Goal: Task Accomplishment & Management: Use online tool/utility

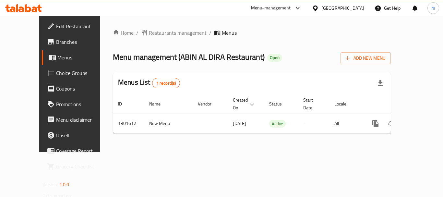
click at [56, 75] on span "Choice Groups" at bounding box center [82, 73] width 52 height 8
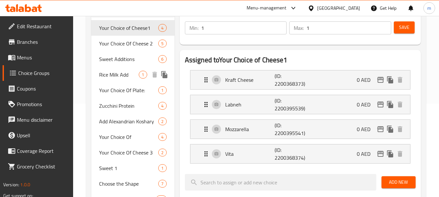
scroll to position [65, 0]
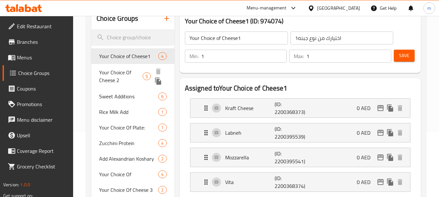
click at [118, 76] on span "Your Choice Of Cheese 2" at bounding box center [120, 76] width 43 height 16
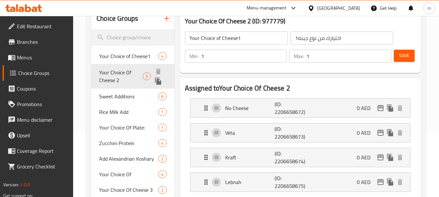
type input "Your Choice Of Cheese 2"
type input "اختيارك من الجبن 2"
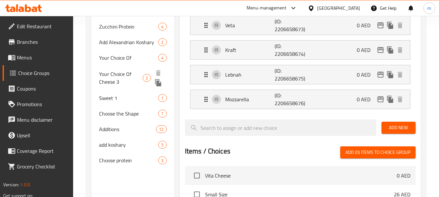
scroll to position [195, 0]
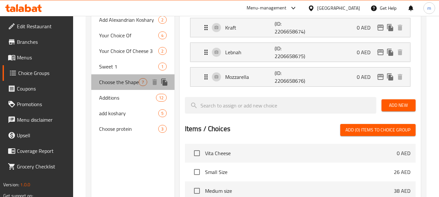
click at [114, 88] on div "Choose the Shape 7" at bounding box center [132, 82] width 83 height 16
type input "Choose the Shape"
type input "اختر الشكل"
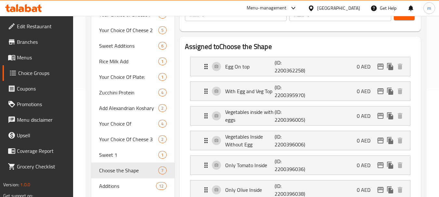
scroll to position [227, 0]
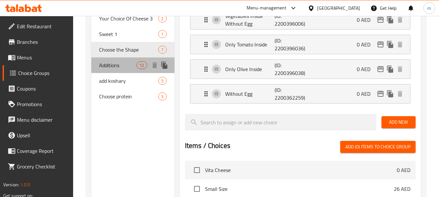
click at [117, 69] on span "Additions" at bounding box center [117, 65] width 37 height 8
type input "Additions"
type input "اضافات"
type input "0"
type input "4"
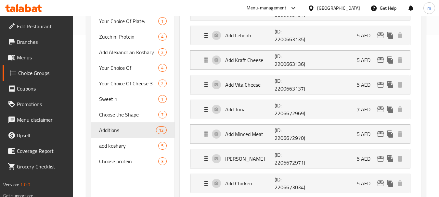
scroll to position [0, 0]
